Goal: Task Accomplishment & Management: Manage account settings

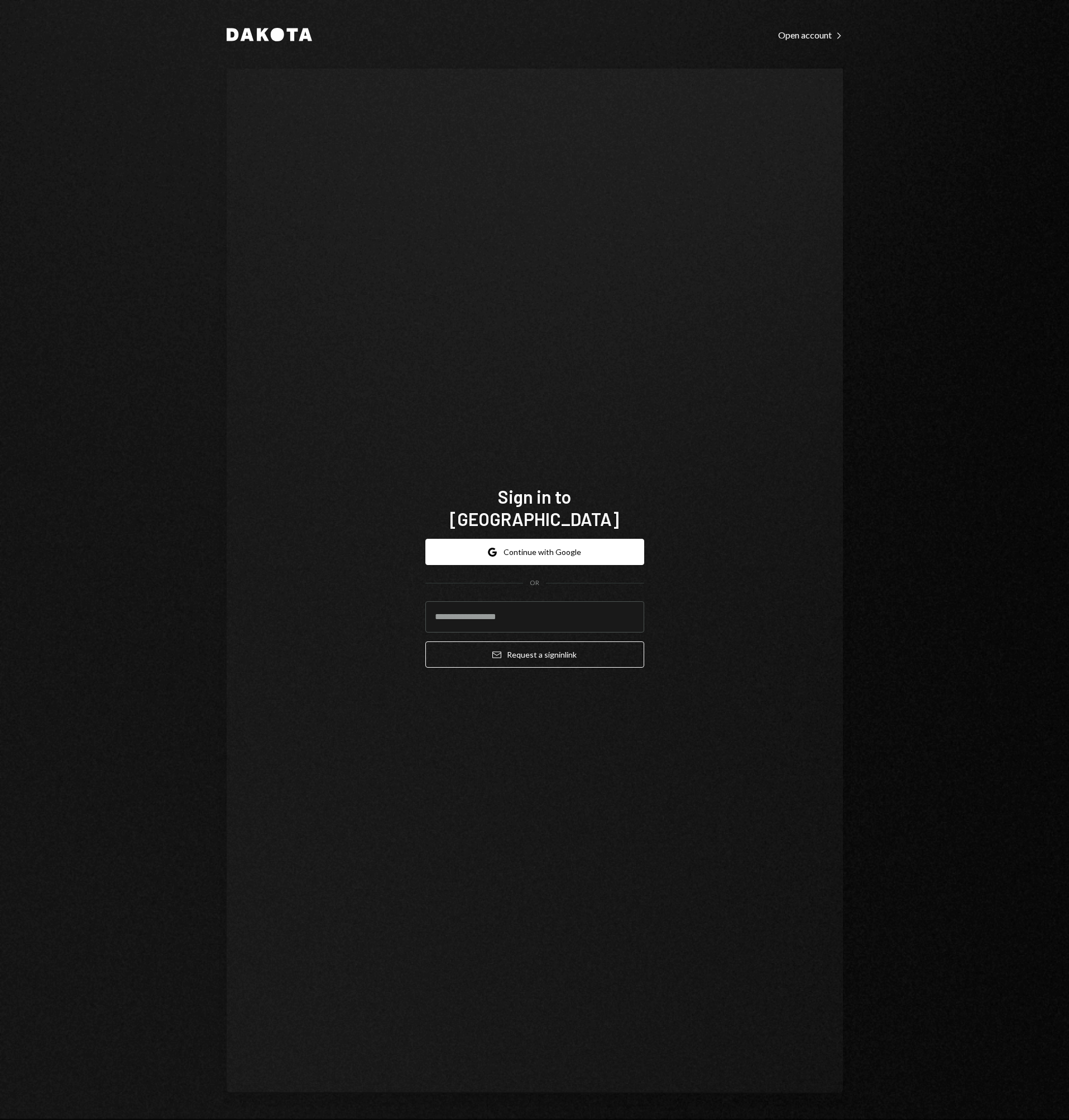
type input "**********"
click at [513, 651] on button "Email Request a sign in link" at bounding box center [534, 655] width 219 height 27
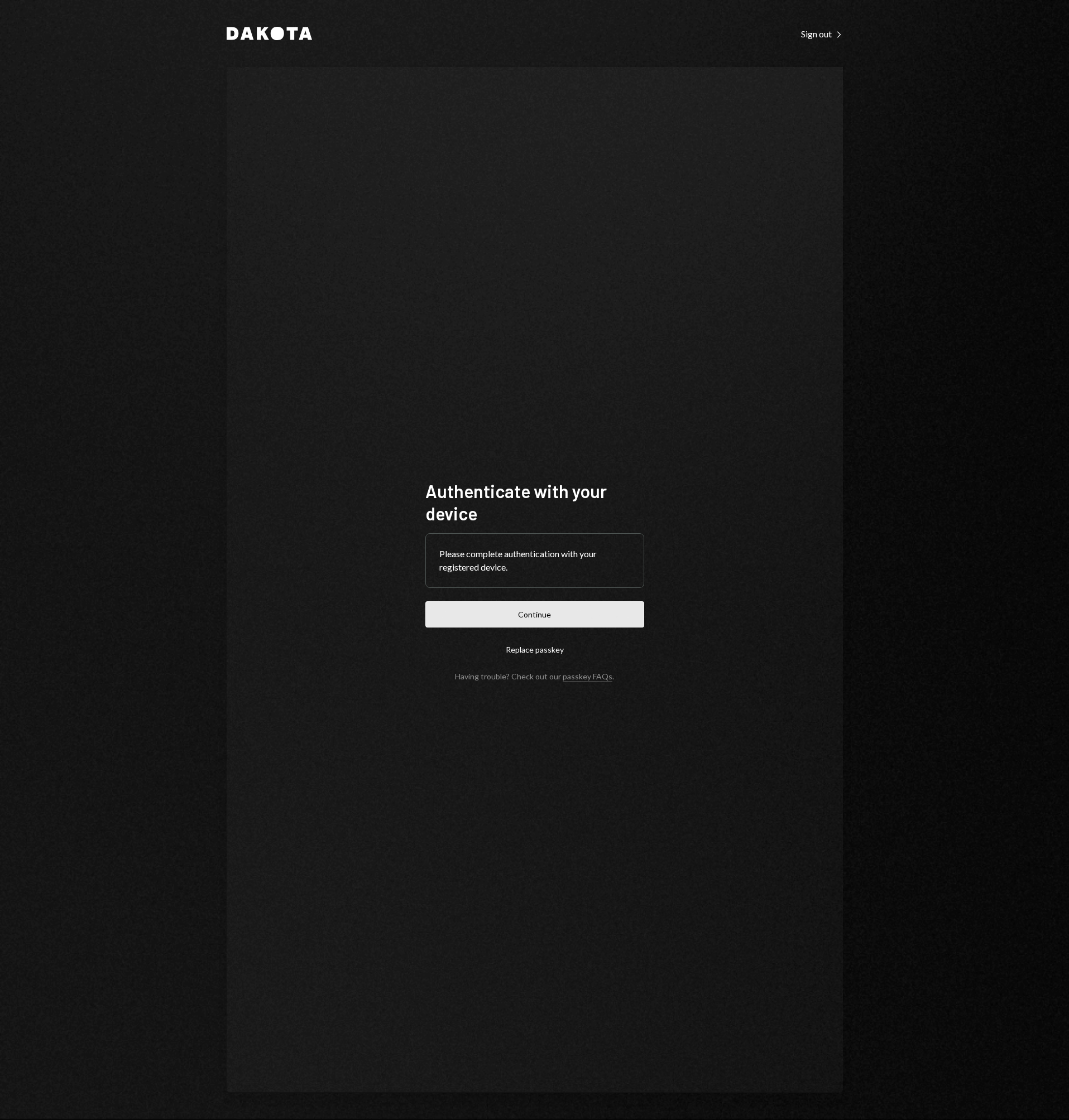
click at [539, 617] on button "Continue" at bounding box center [534, 615] width 219 height 27
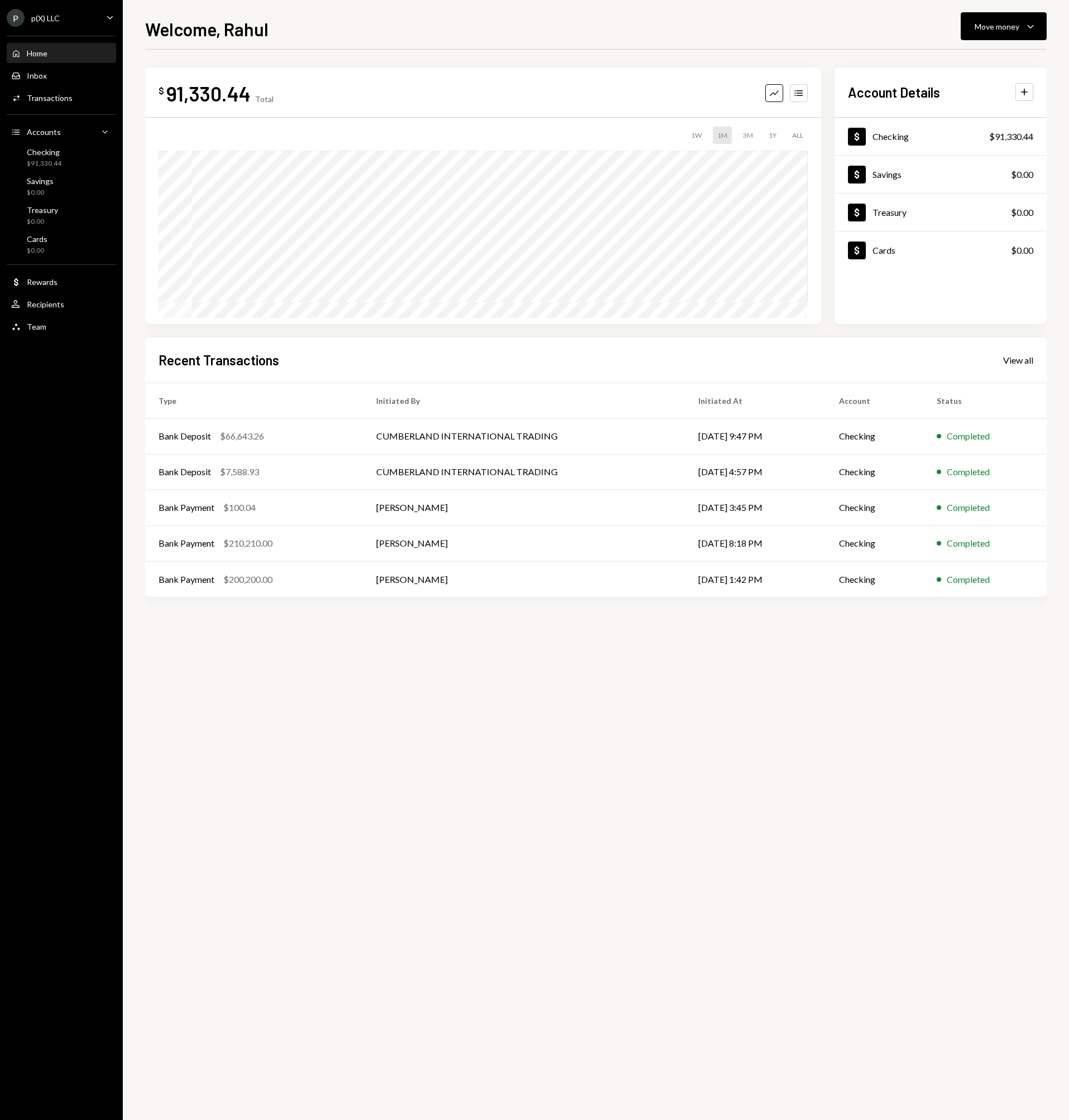
click at [430, 701] on div "$ 91,330.44 Total Graph Accounts 1W 1M 3M 1Y ALL $91,330.44 [DATE] Account Deta…" at bounding box center [596, 585] width 901 height 1070
click at [1021, 368] on div "Recent Transactions View all" at bounding box center [596, 360] width 874 height 19
click at [1020, 367] on div "Recent Transactions View all" at bounding box center [596, 360] width 874 height 19
click at [1020, 365] on div "View all" at bounding box center [1018, 360] width 30 height 12
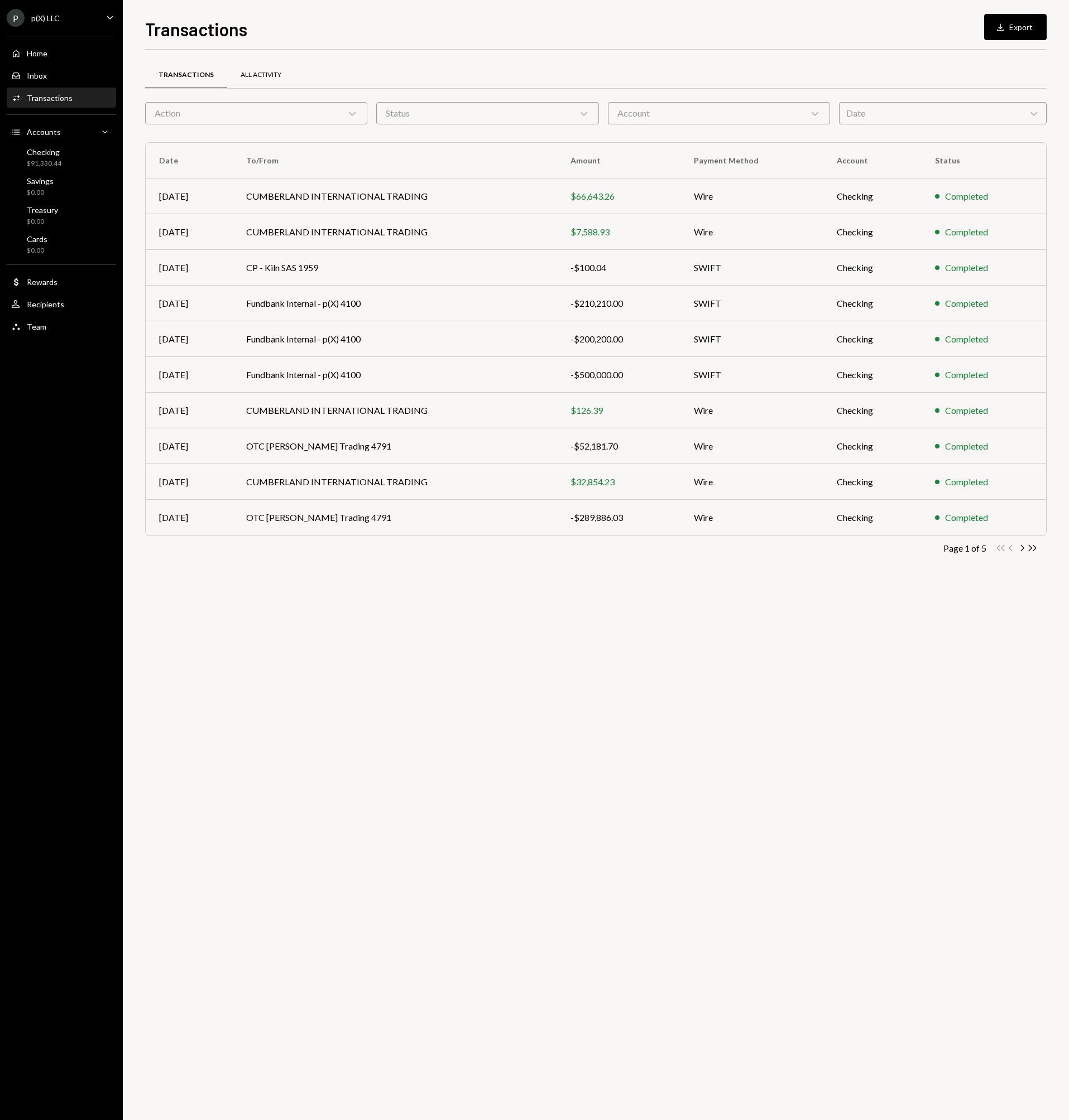
click at [270, 81] on div "All Activity" at bounding box center [261, 75] width 67 height 27
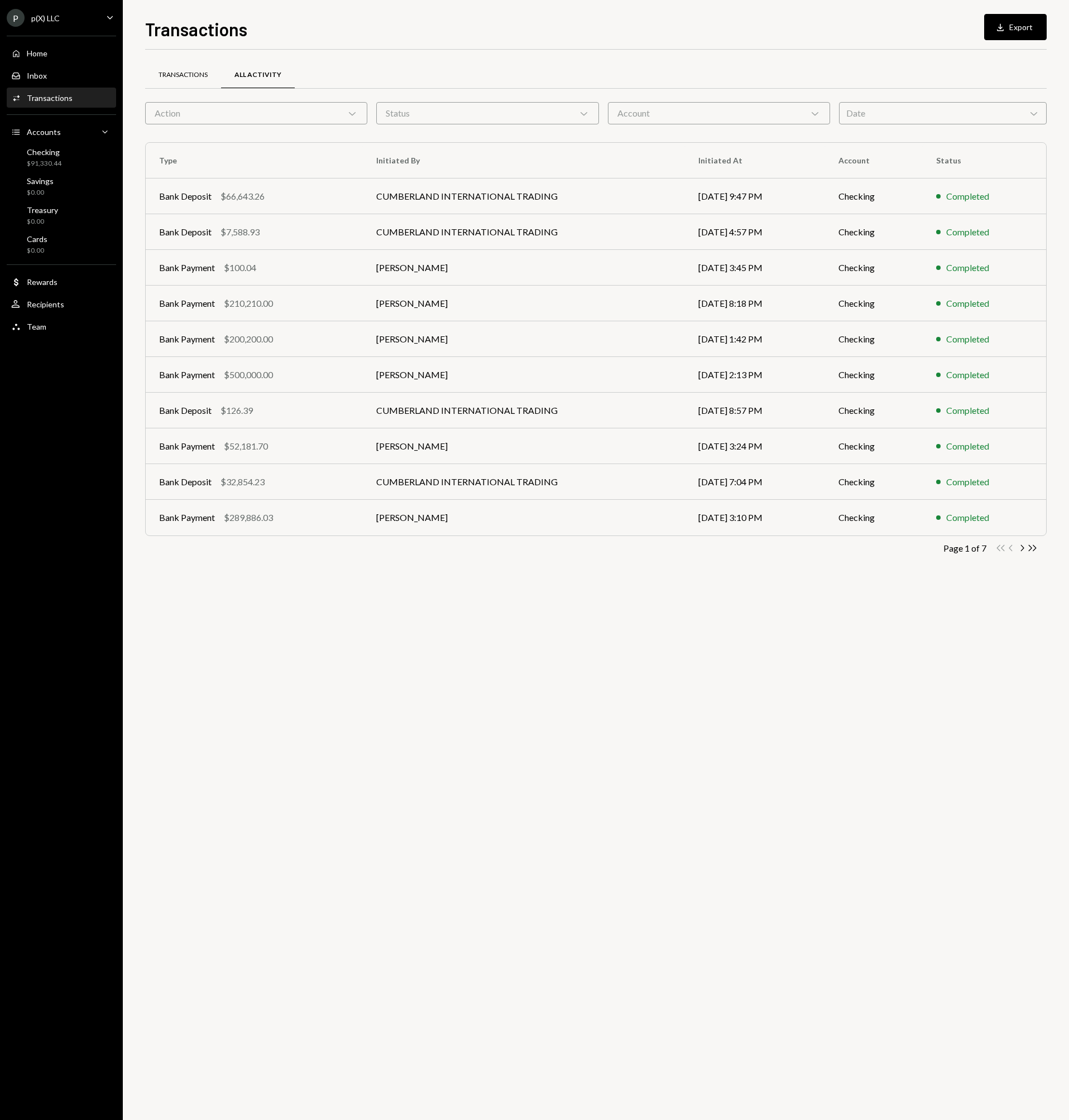
click at [209, 70] on div "Transactions" at bounding box center [183, 75] width 76 height 27
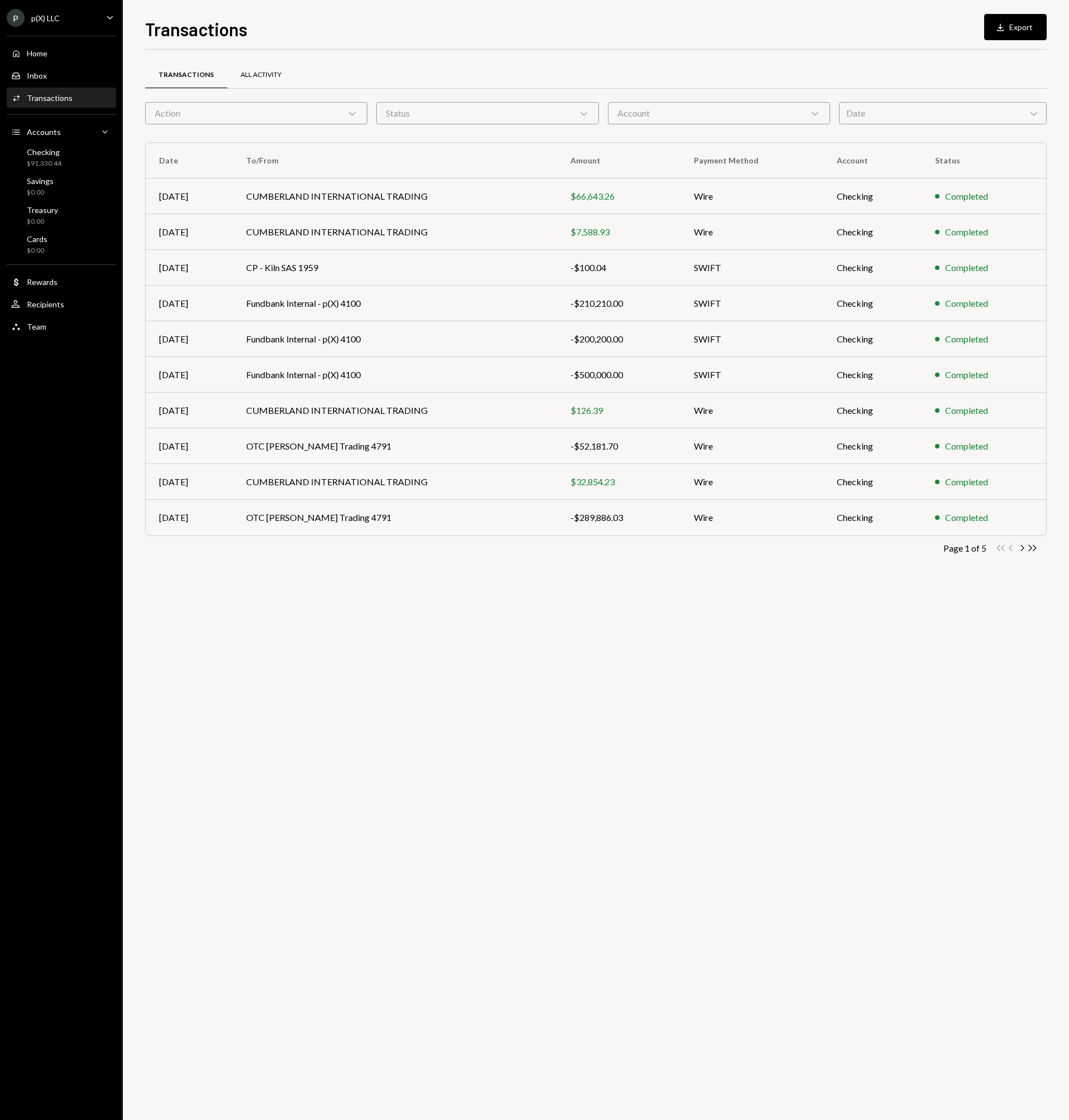
click at [253, 66] on div "All Activity" at bounding box center [261, 75] width 67 height 27
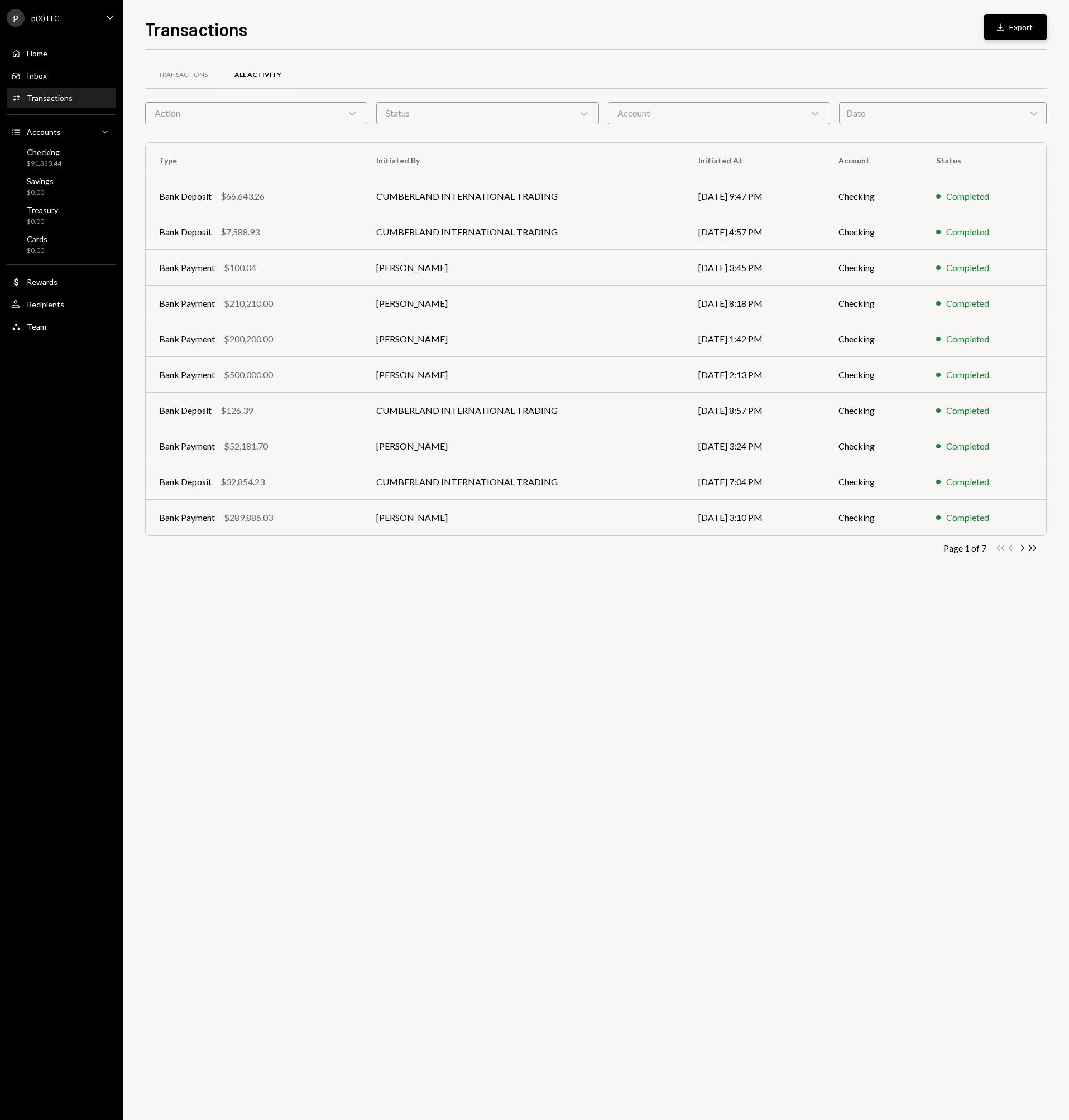
click at [1013, 28] on button "Download Export" at bounding box center [1015, 27] width 63 height 27
click at [741, 62] on div "Transactions All Activity" at bounding box center [596, 75] width 901 height 28
